Goal: Task Accomplishment & Management: Manage account settings

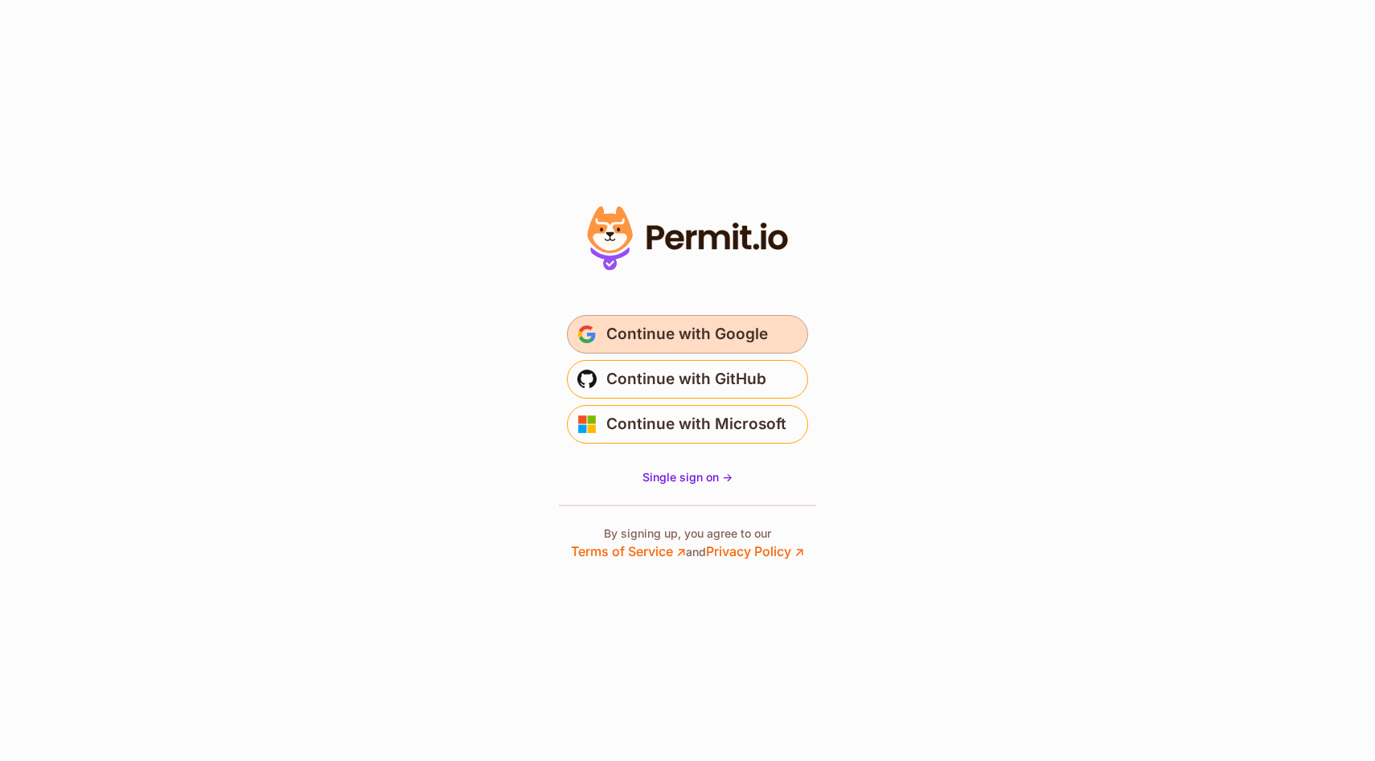
click at [710, 345] on span "Continue with Google" at bounding box center [687, 335] width 162 height 26
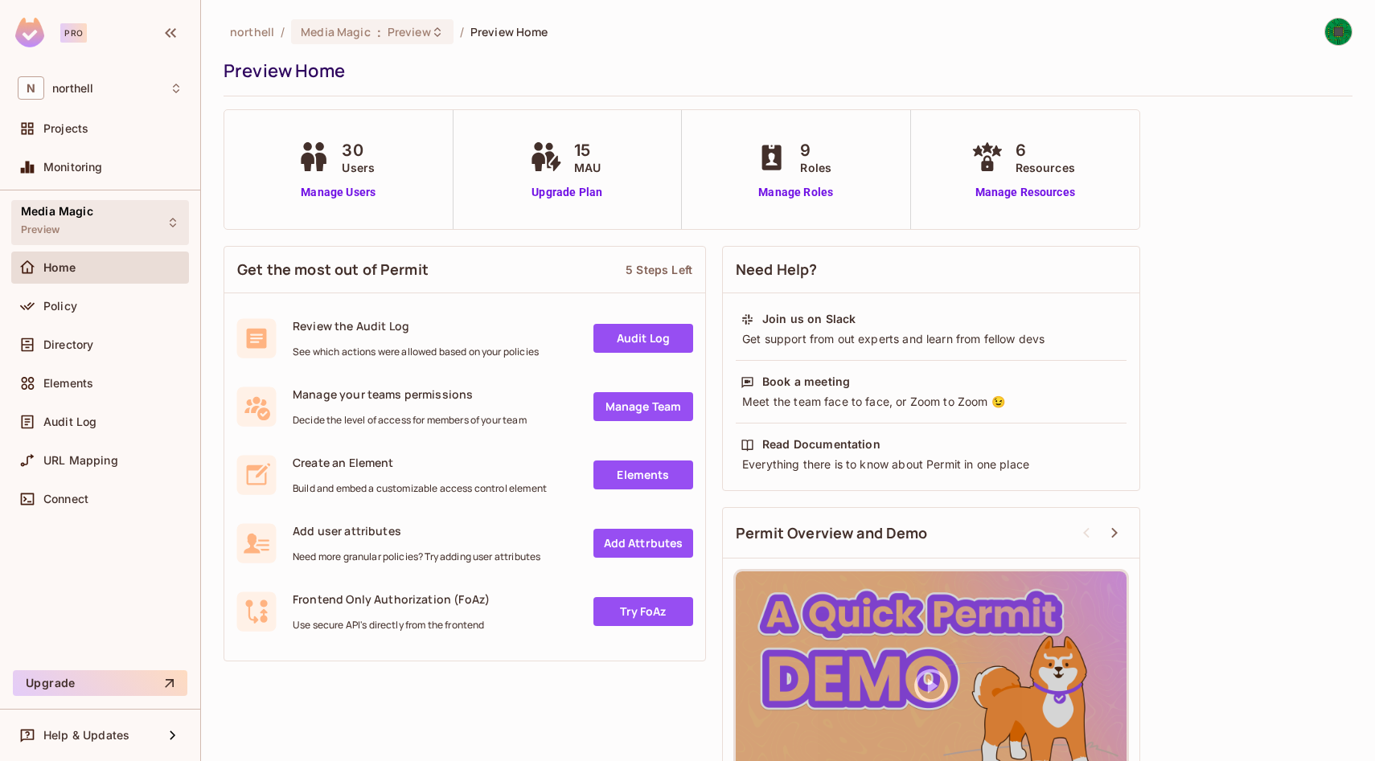
click at [141, 213] on div "Media Magic Preview" at bounding box center [100, 222] width 178 height 44
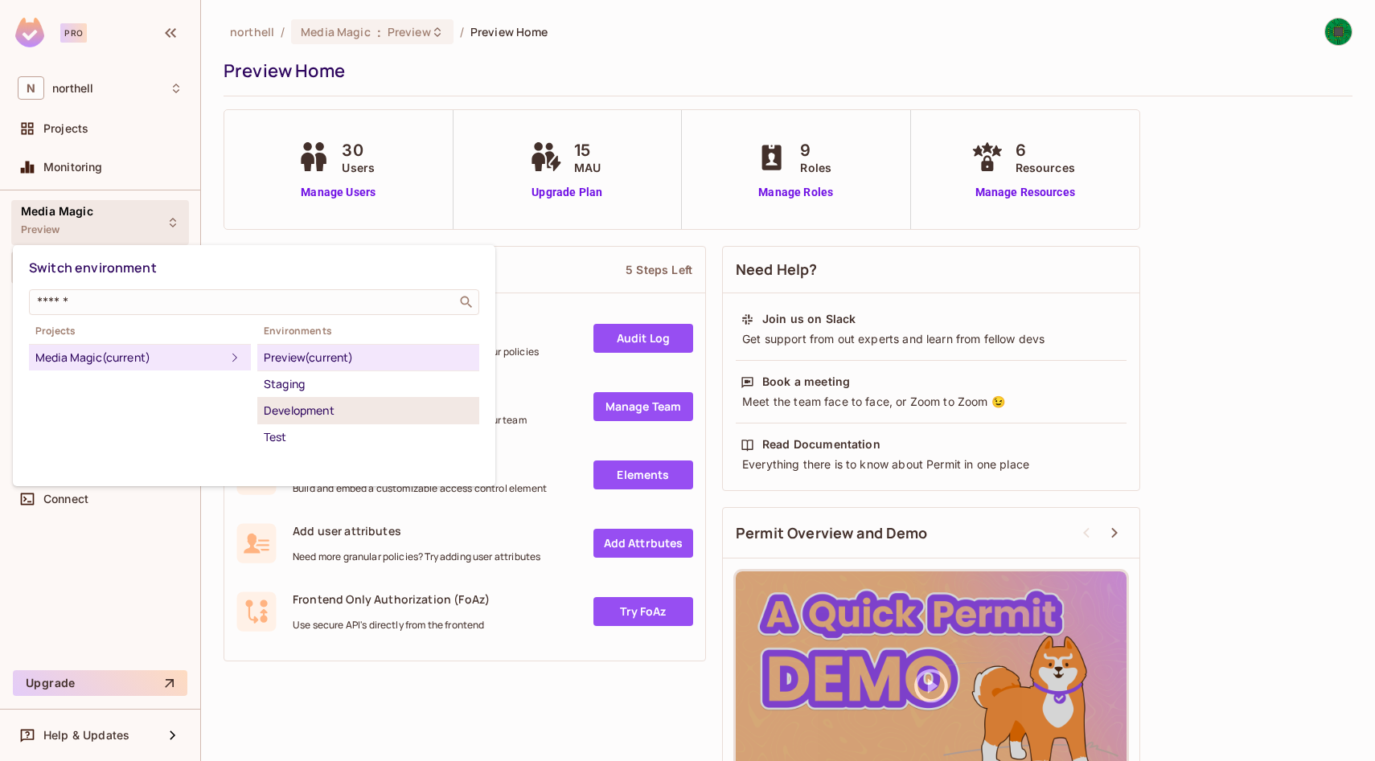
click at [308, 410] on div "Development" at bounding box center [368, 410] width 209 height 19
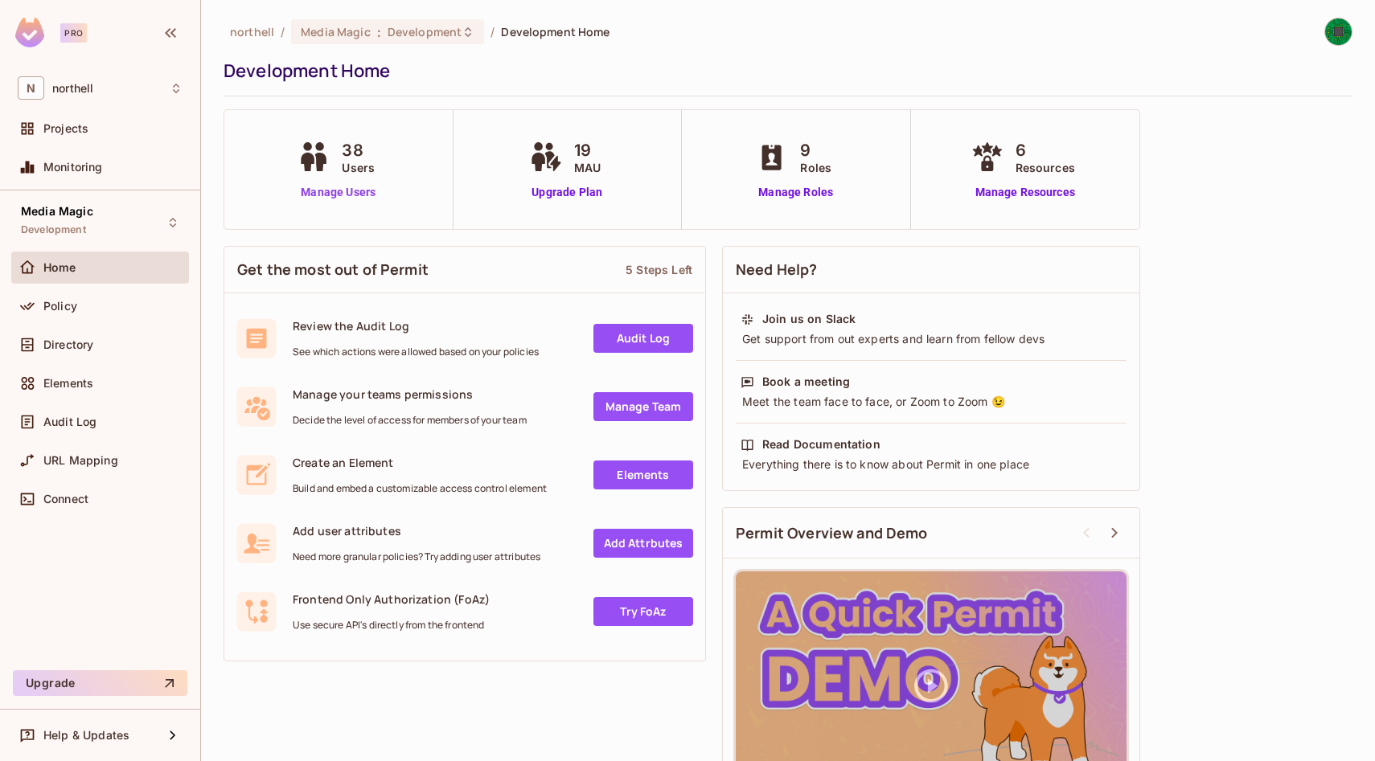
click at [348, 188] on link "Manage Users" at bounding box center [337, 192] width 89 height 17
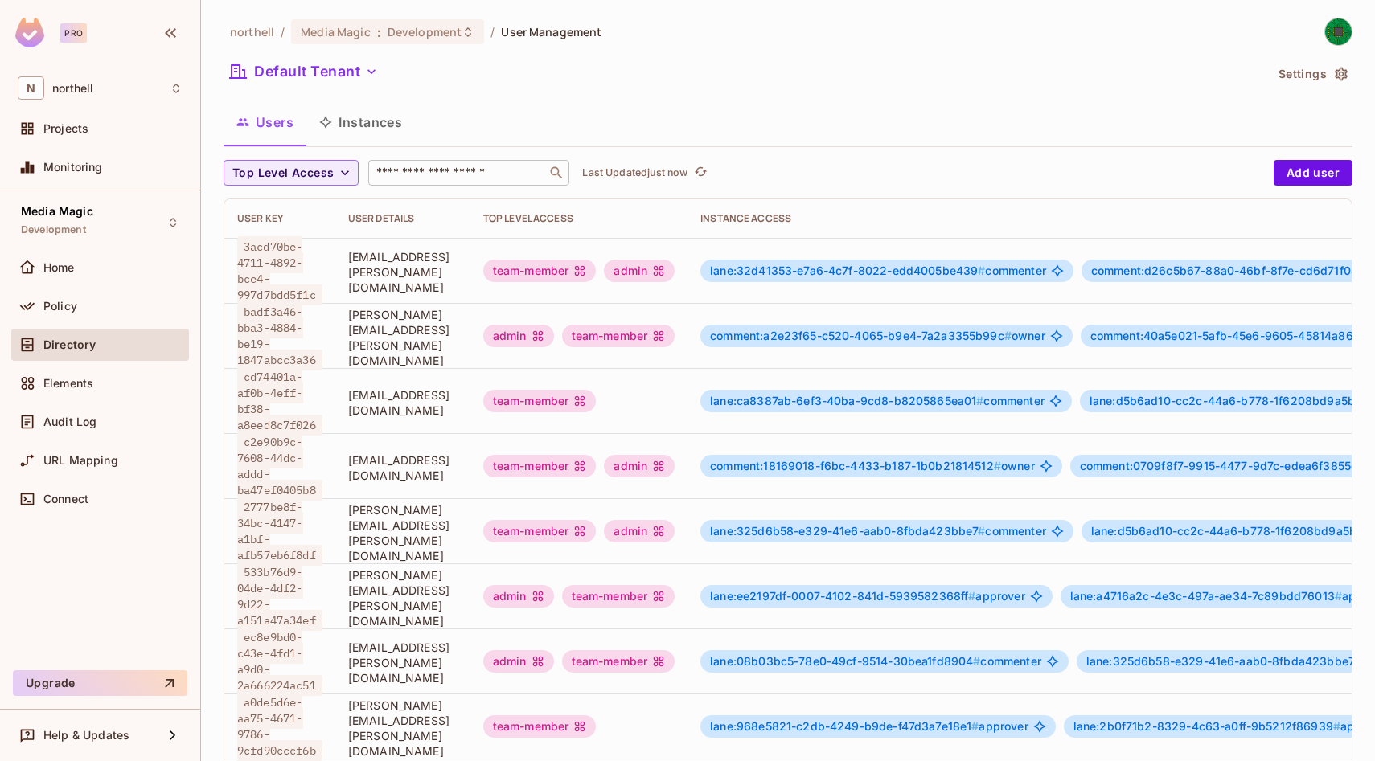
click at [421, 166] on input "text" at bounding box center [457, 173] width 169 height 16
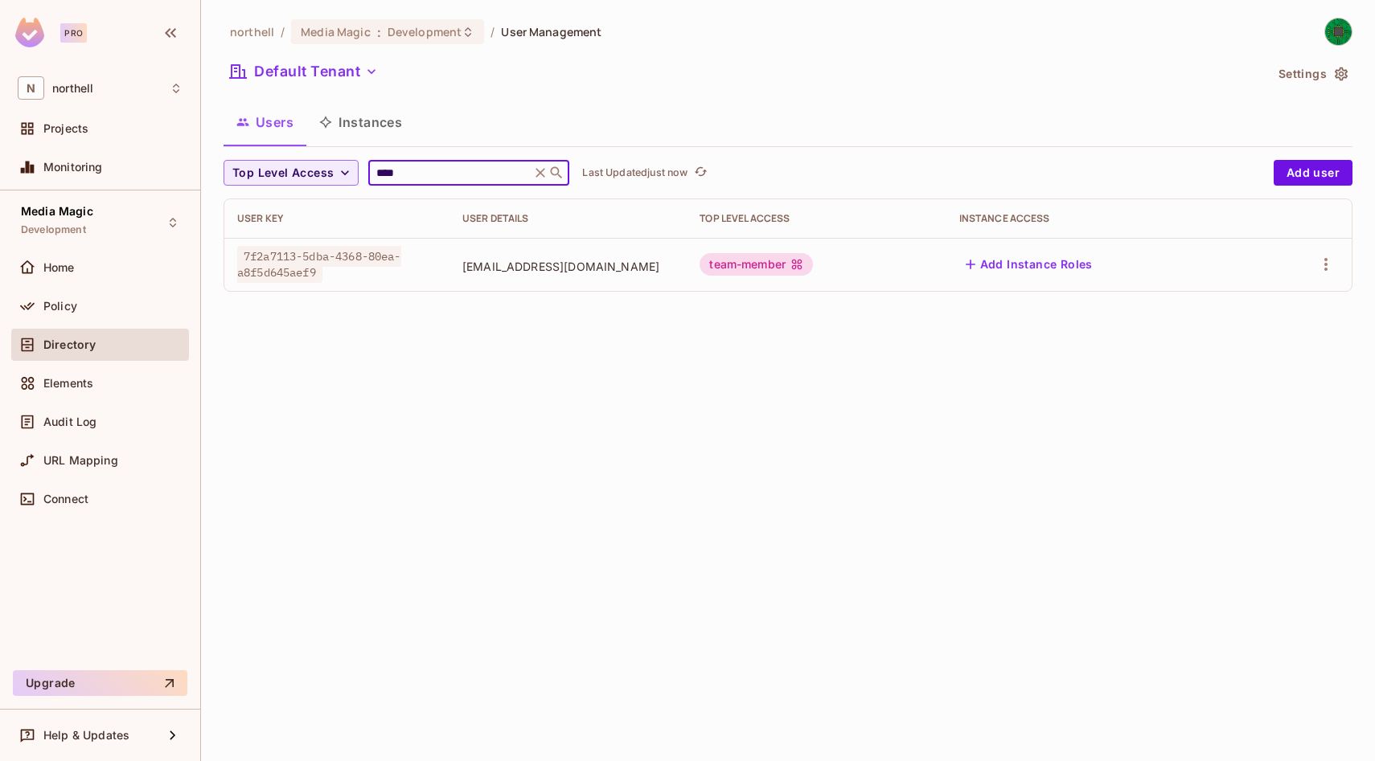
type input "****"
click at [1041, 264] on button "Add Instance Roles" at bounding box center [1029, 265] width 140 height 26
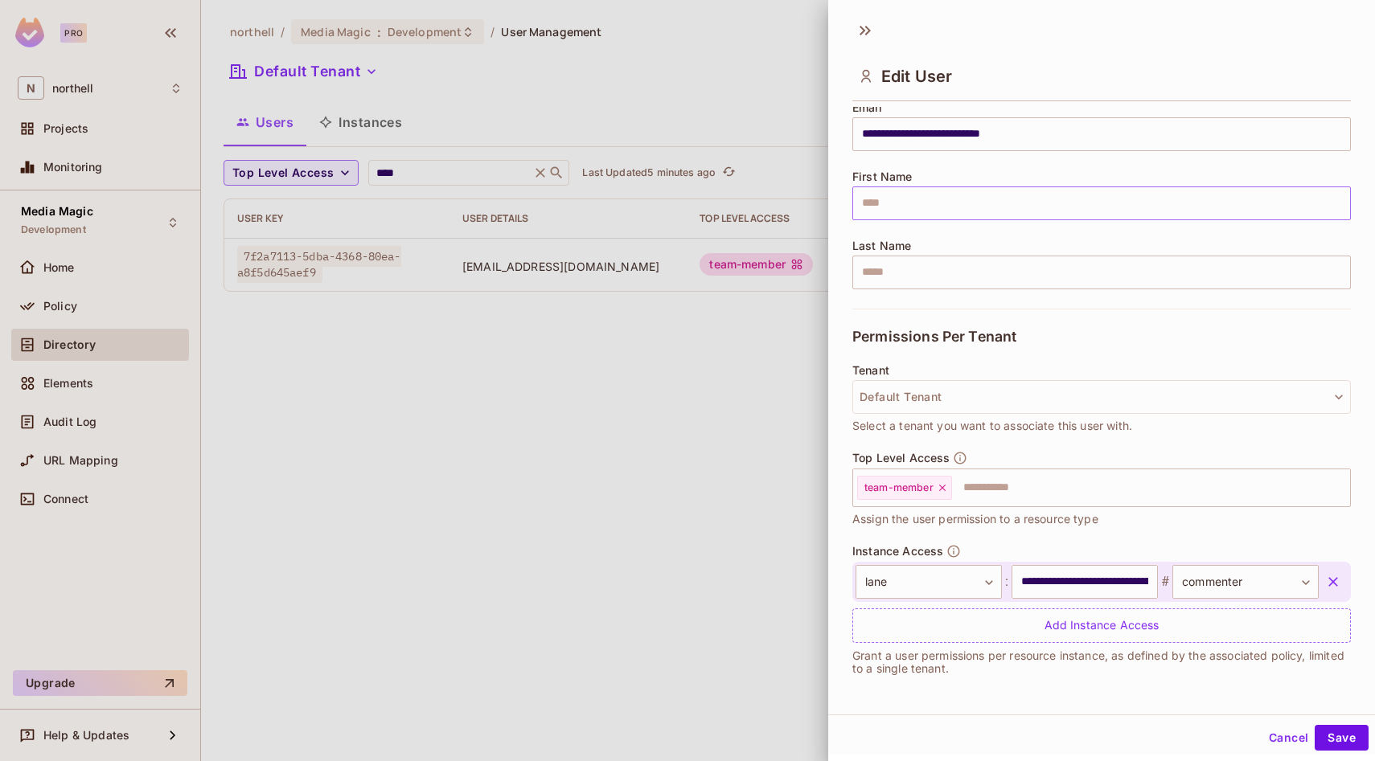
scroll to position [2, 0]
click at [966, 583] on body "**********" at bounding box center [687, 380] width 1375 height 761
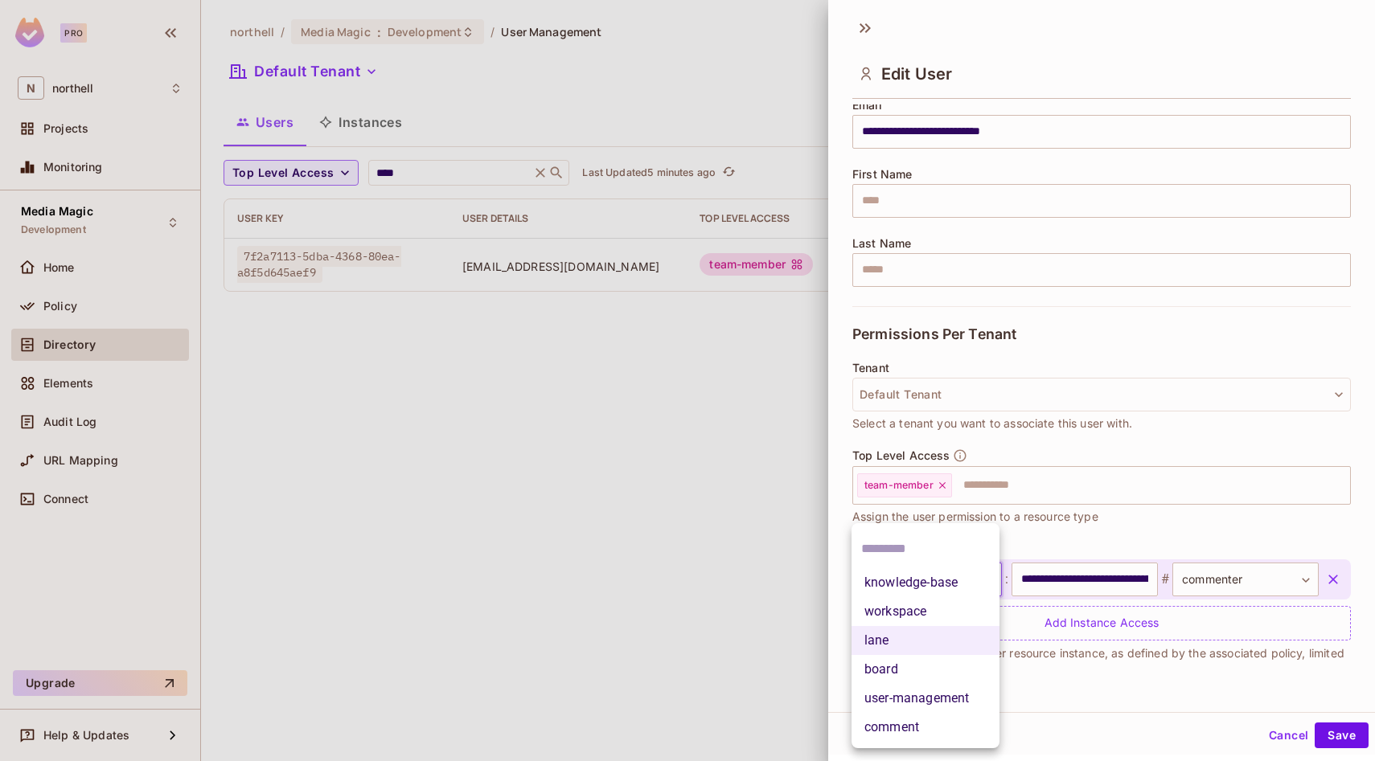
click at [754, 569] on div at bounding box center [687, 380] width 1375 height 761
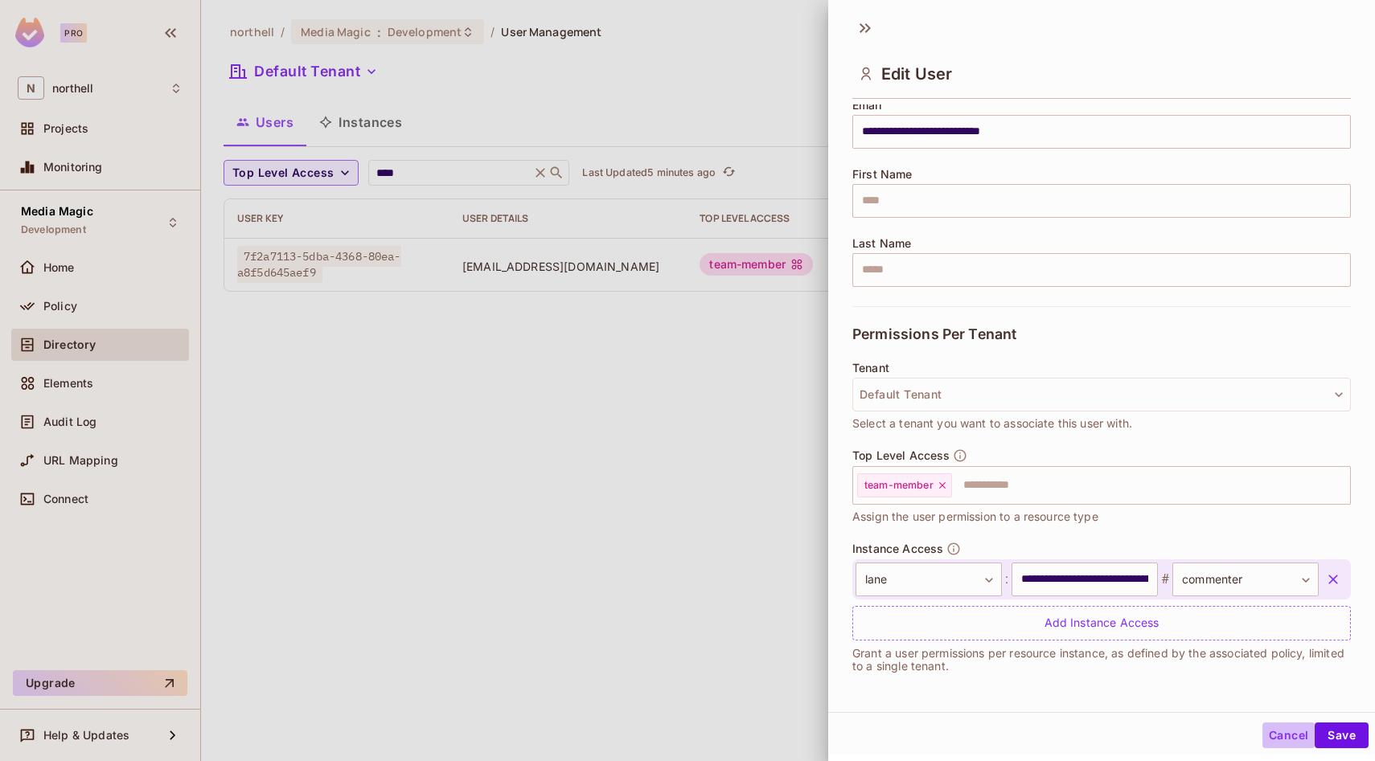
click at [1289, 740] on button "Cancel" at bounding box center [1288, 736] width 52 height 26
